Goal: Information Seeking & Learning: Check status

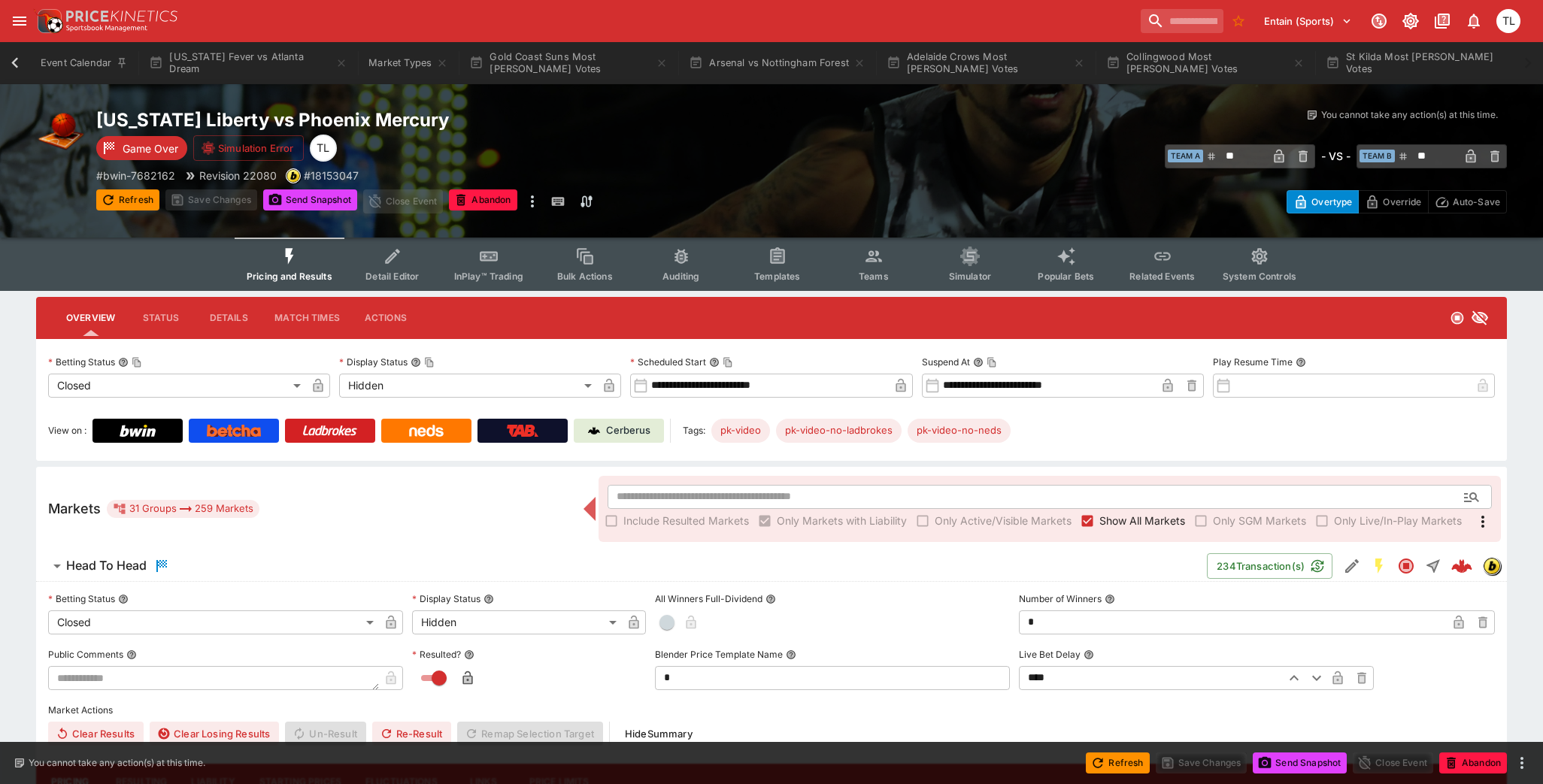
scroll to position [0, 2389]
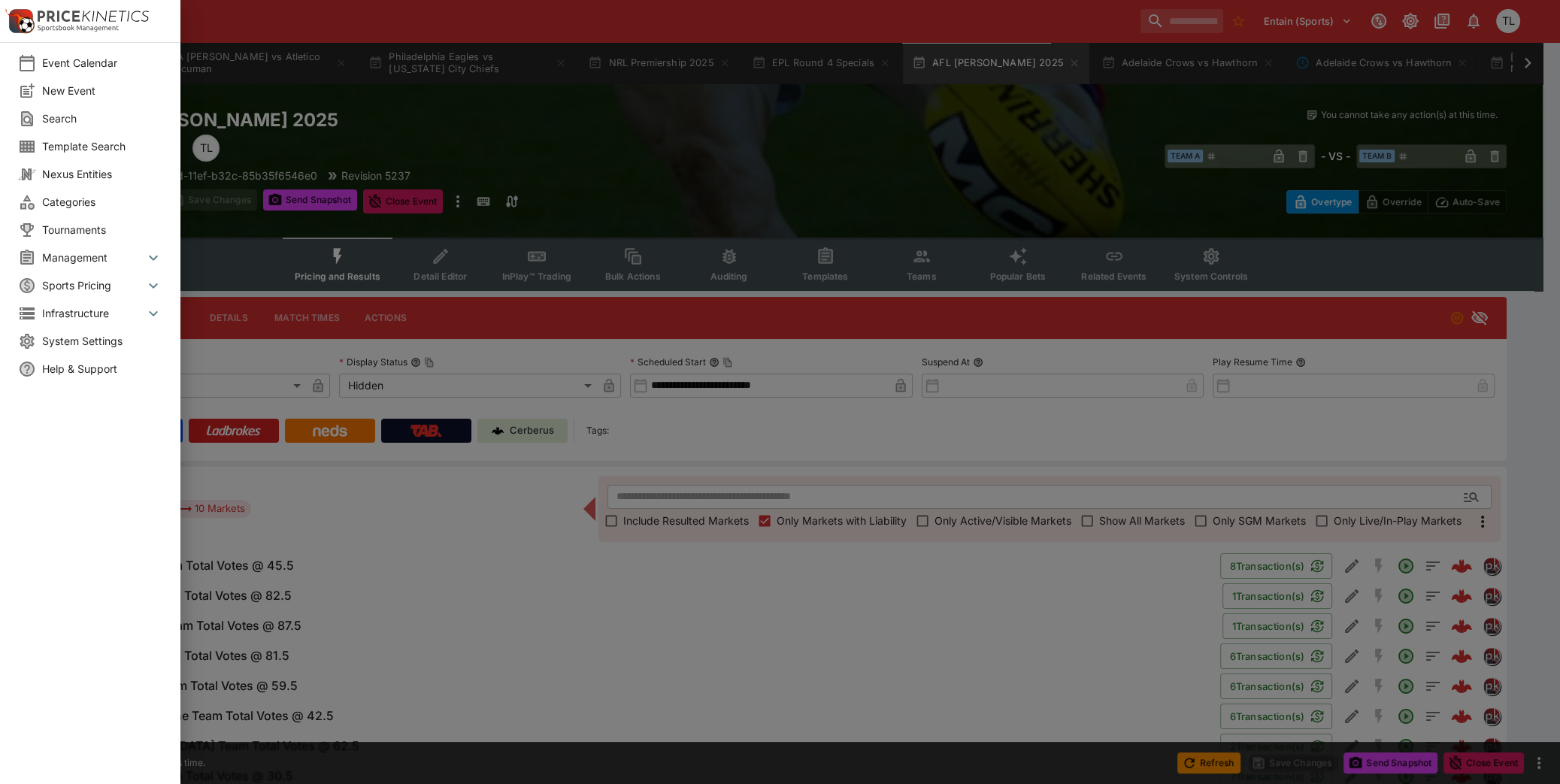
click at [495, 209] on div at bounding box center [780, 392] width 1560 height 784
